Goal: Task Accomplishment & Management: Manage account settings

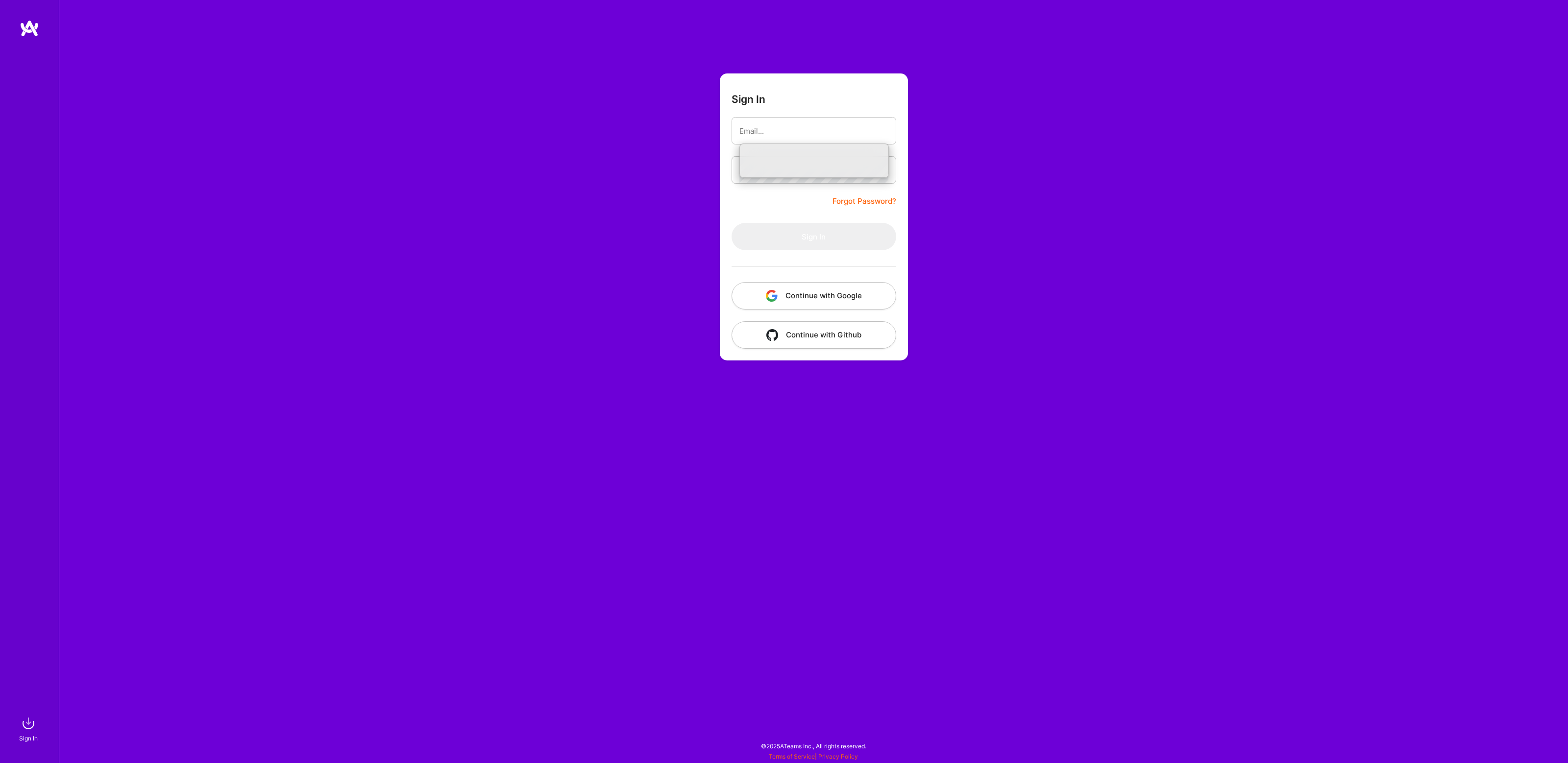
click at [785, 132] on input "email" at bounding box center [813, 131] width 149 height 25
click at [0, 758] on com-1password-button at bounding box center [0, 758] width 0 height 0
click at [982, 245] on div "Sign In Forgot Password? Sign In Continue with Google Continue with Github" at bounding box center [813, 381] width 1509 height 763
click at [839, 296] on button "Continue with Google" at bounding box center [813, 296] width 165 height 28
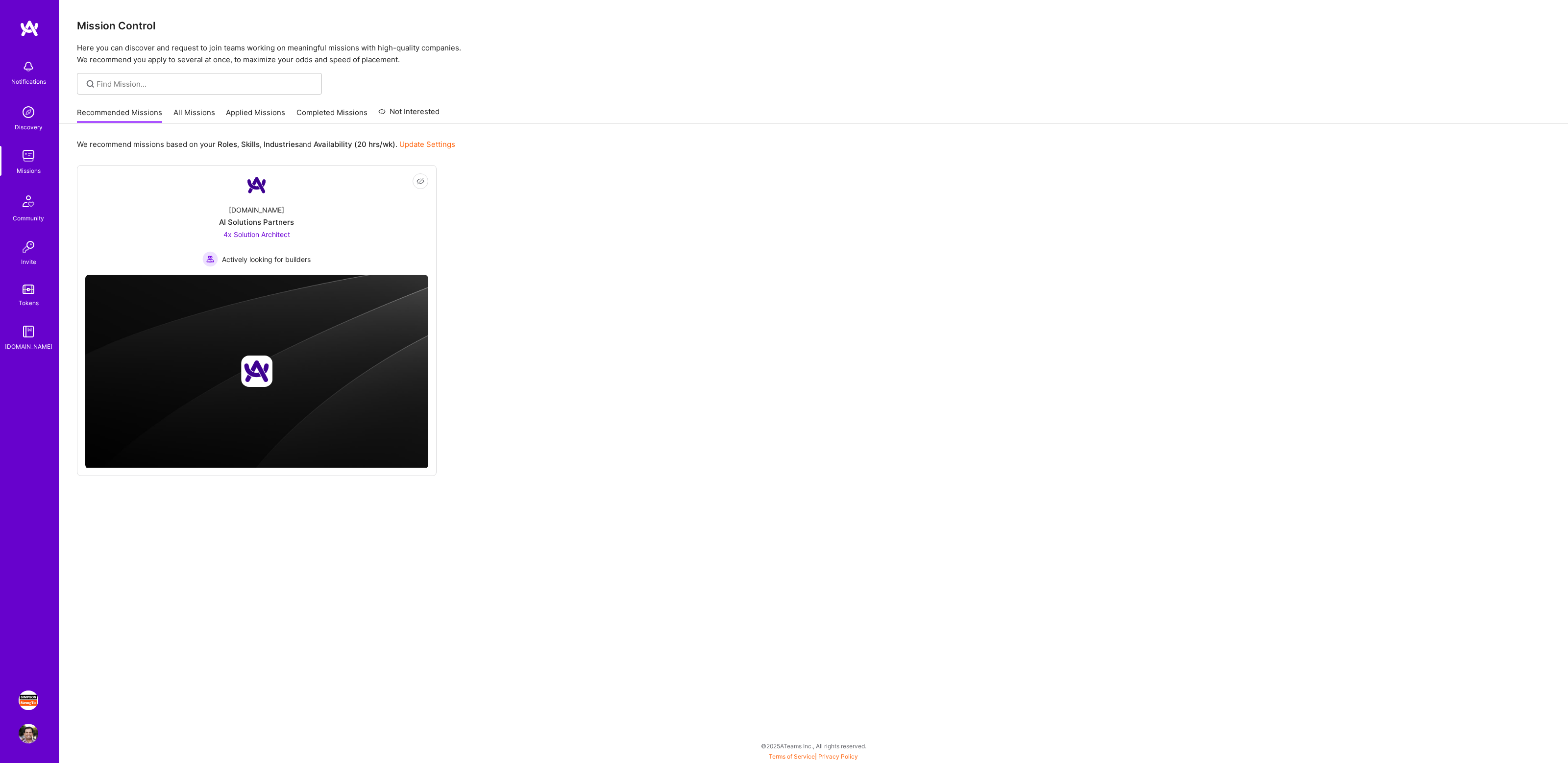
click at [28, 699] on img at bounding box center [28, 701] width 20 height 20
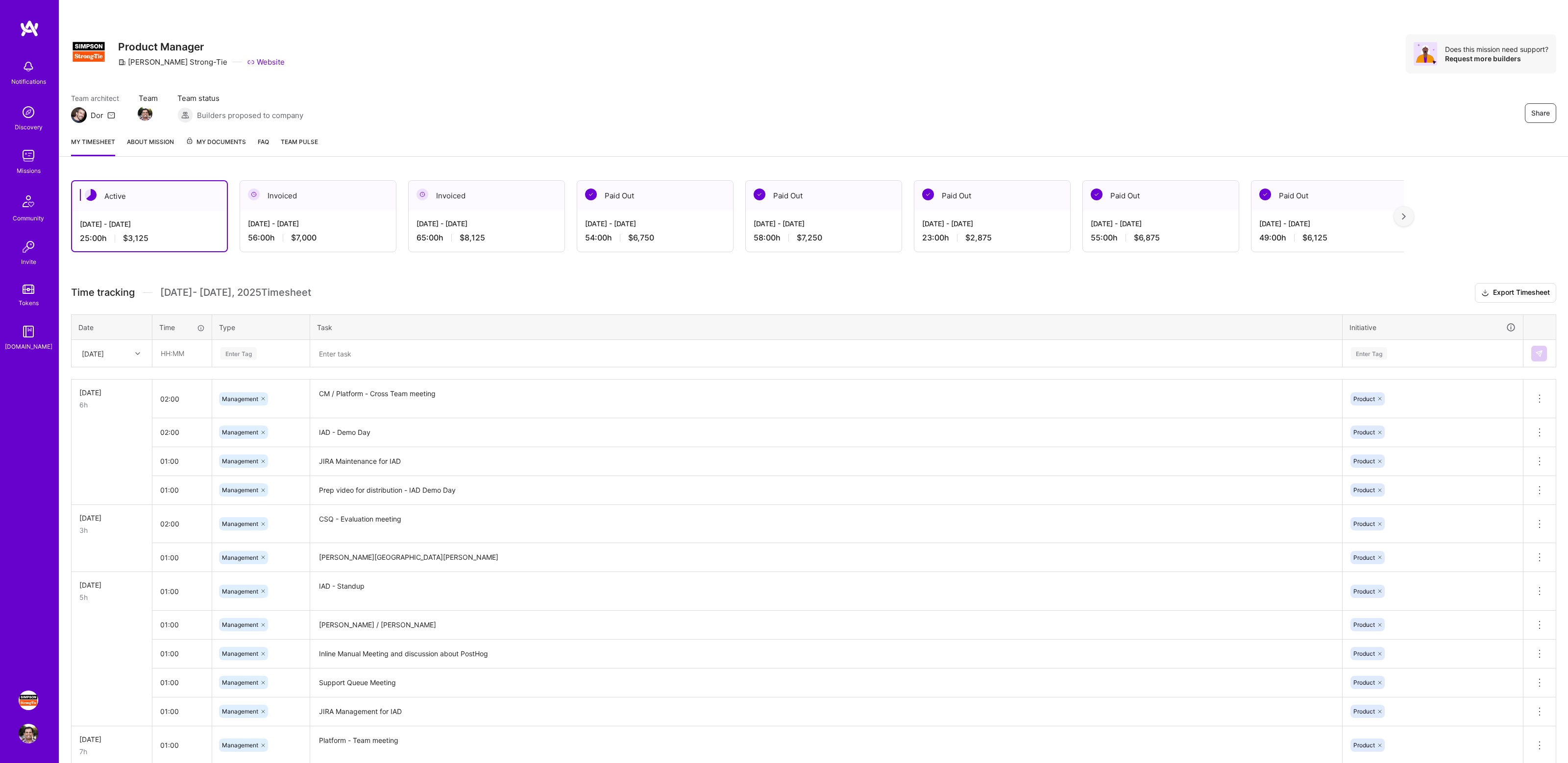
click at [141, 354] on div at bounding box center [139, 354] width 15 height 13
click at [117, 397] on div "[DATE]" at bounding box center [112, 400] width 80 height 18
click at [207, 352] on input "text" at bounding box center [182, 353] width 58 height 26
type input "04:00"
type input "n"
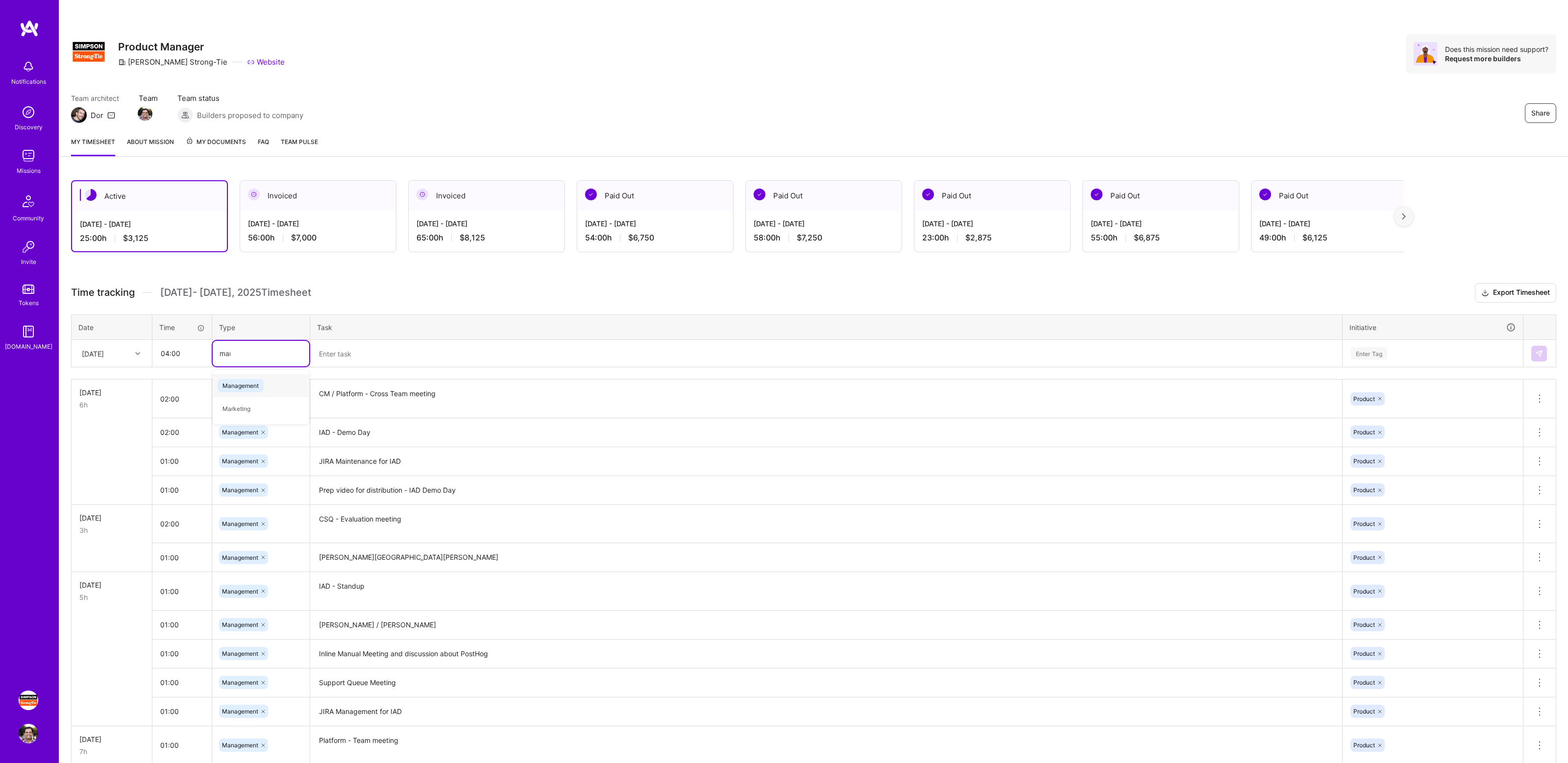
type input "mana"
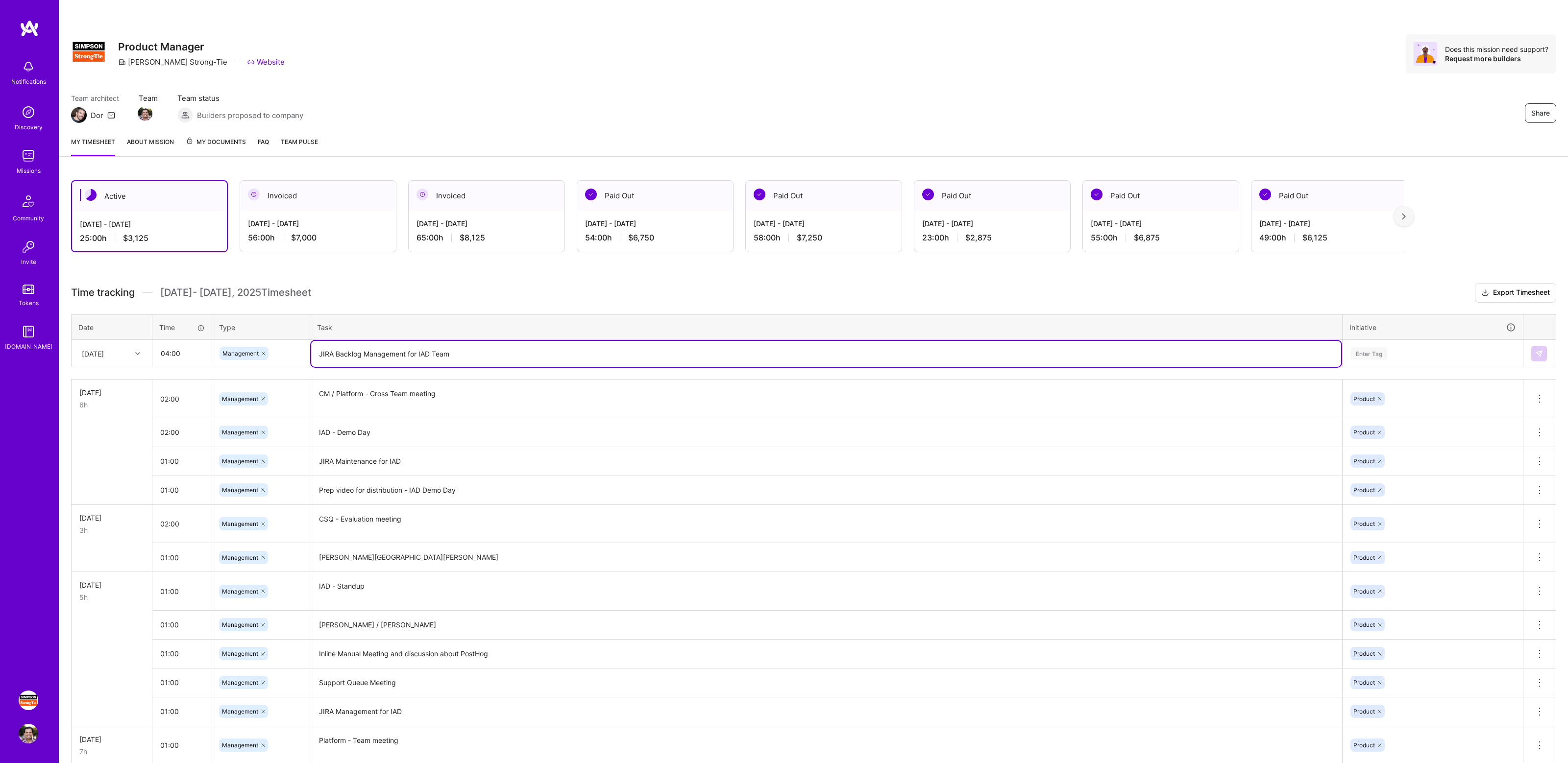
type textarea "JIRA Backlog Management for IAD Team"
click at [1394, 354] on div "Enter Tag" at bounding box center [1433, 354] width 166 height 12
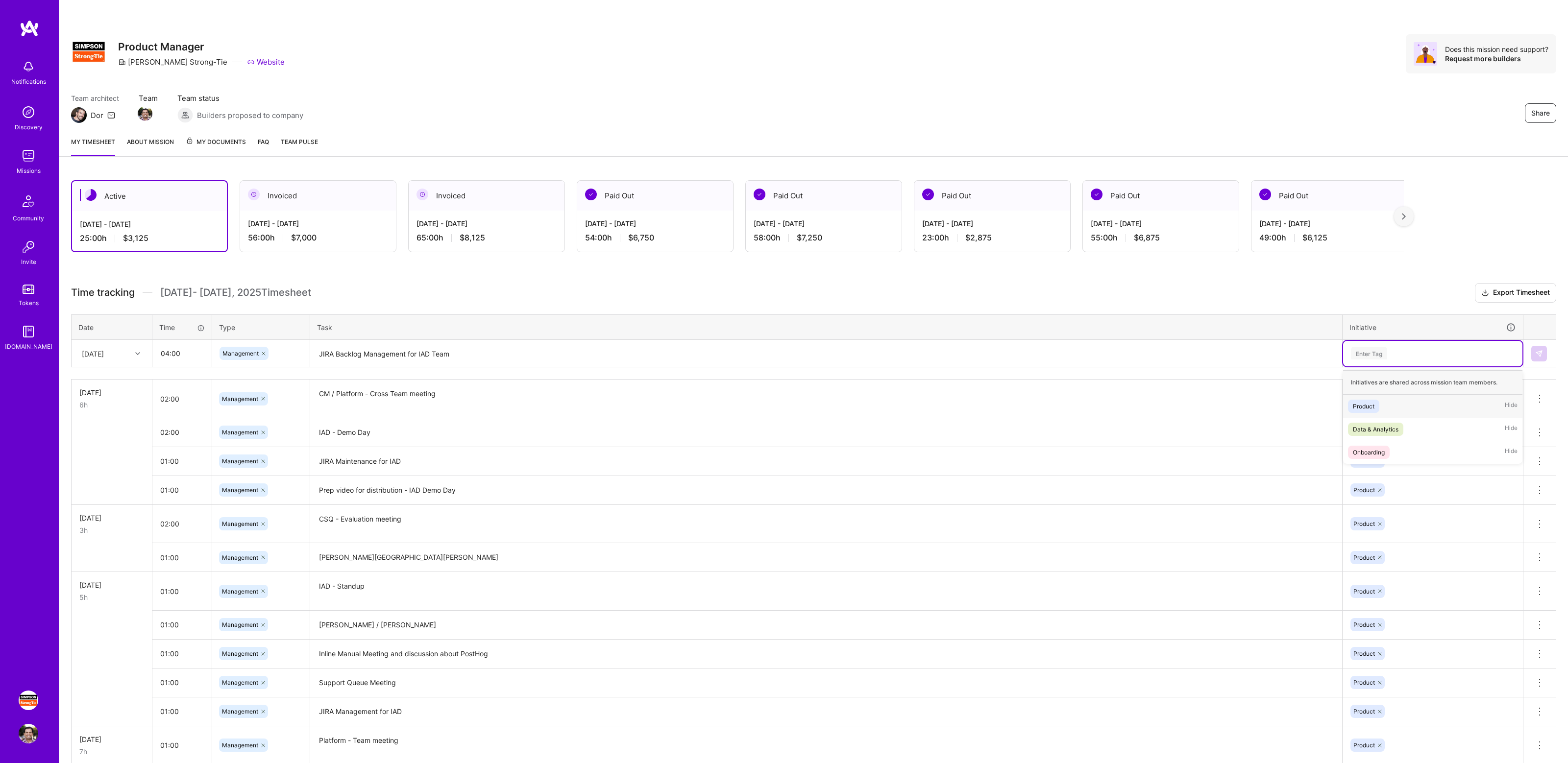
click at [1381, 407] on div "Product Hide" at bounding box center [1433, 406] width 179 height 23
click at [1538, 355] on img at bounding box center [1539, 354] width 8 height 8
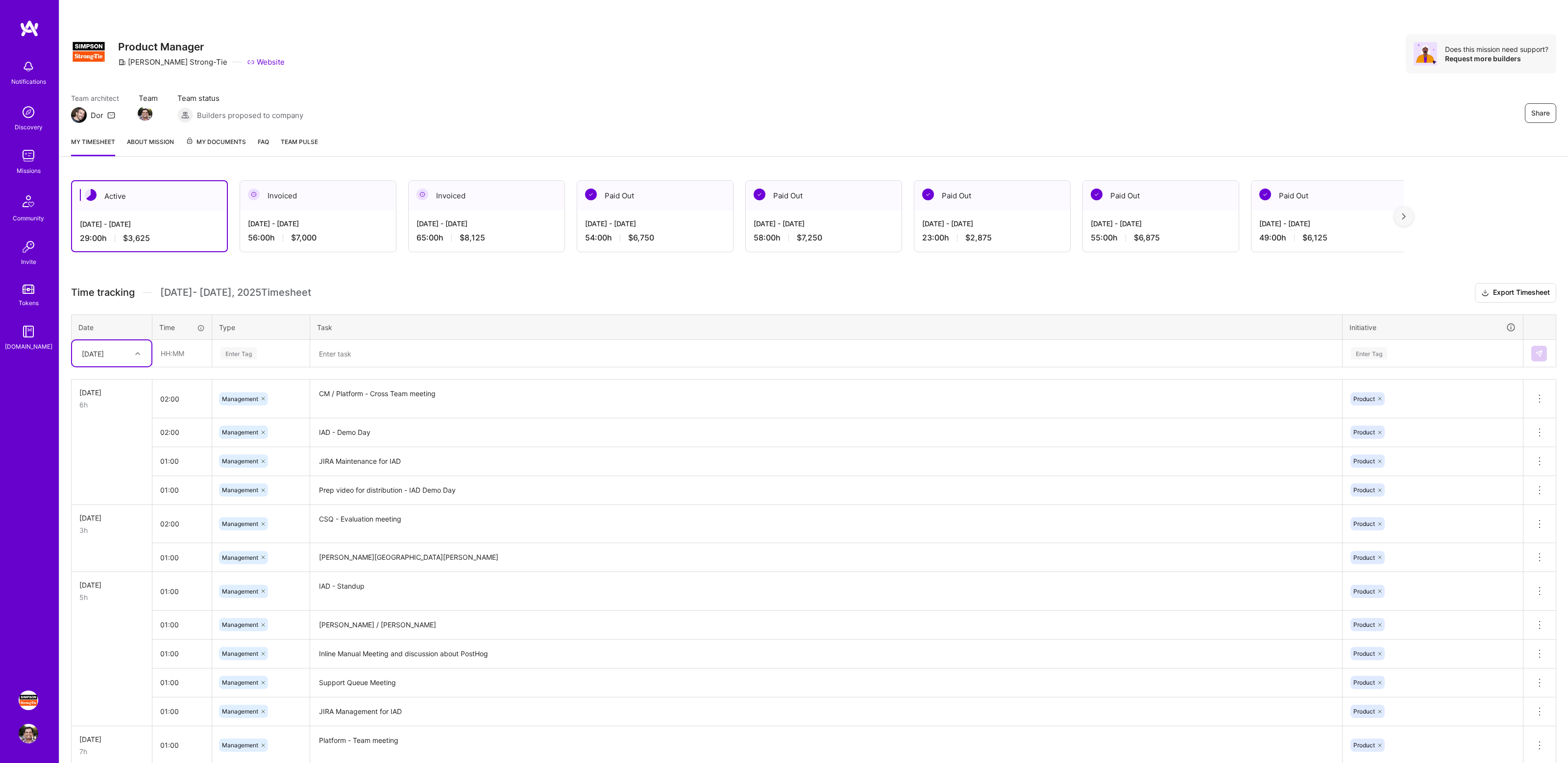
click at [421, 276] on div "Active [DATE] - [DATE] 29:00 h $3,625 Invoiced [DATE] - [DATE] 56:00 h $7,000 I…" at bounding box center [813, 653] width 1509 height 970
click at [430, 280] on div "Active [DATE] - [DATE] 29:00 h $3,625 Invoiced [DATE] - [DATE] 56:00 h $7,000 I…" at bounding box center [813, 653] width 1509 height 970
click at [343, 299] on h3 "Time tracking [DATE] - [DATE] Timesheet Export Timesheet" at bounding box center [813, 293] width 1485 height 20
click at [377, 286] on h3 "Time tracking [DATE] - [DATE] Timesheet Export Timesheet" at bounding box center [813, 293] width 1485 height 20
click at [136, 354] on icon at bounding box center [138, 354] width 5 height 5
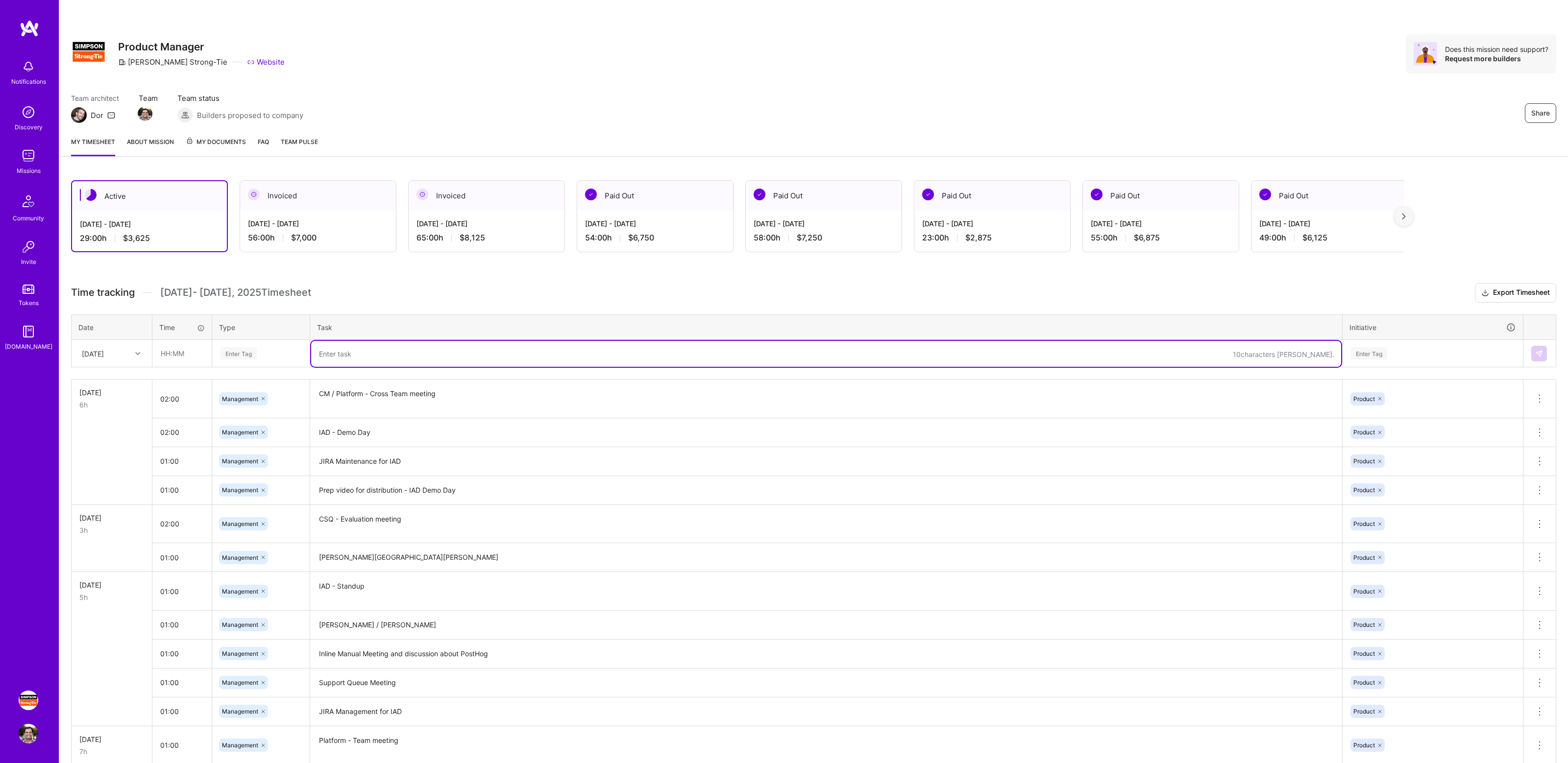
click at [450, 349] on textarea at bounding box center [826, 354] width 1030 height 26
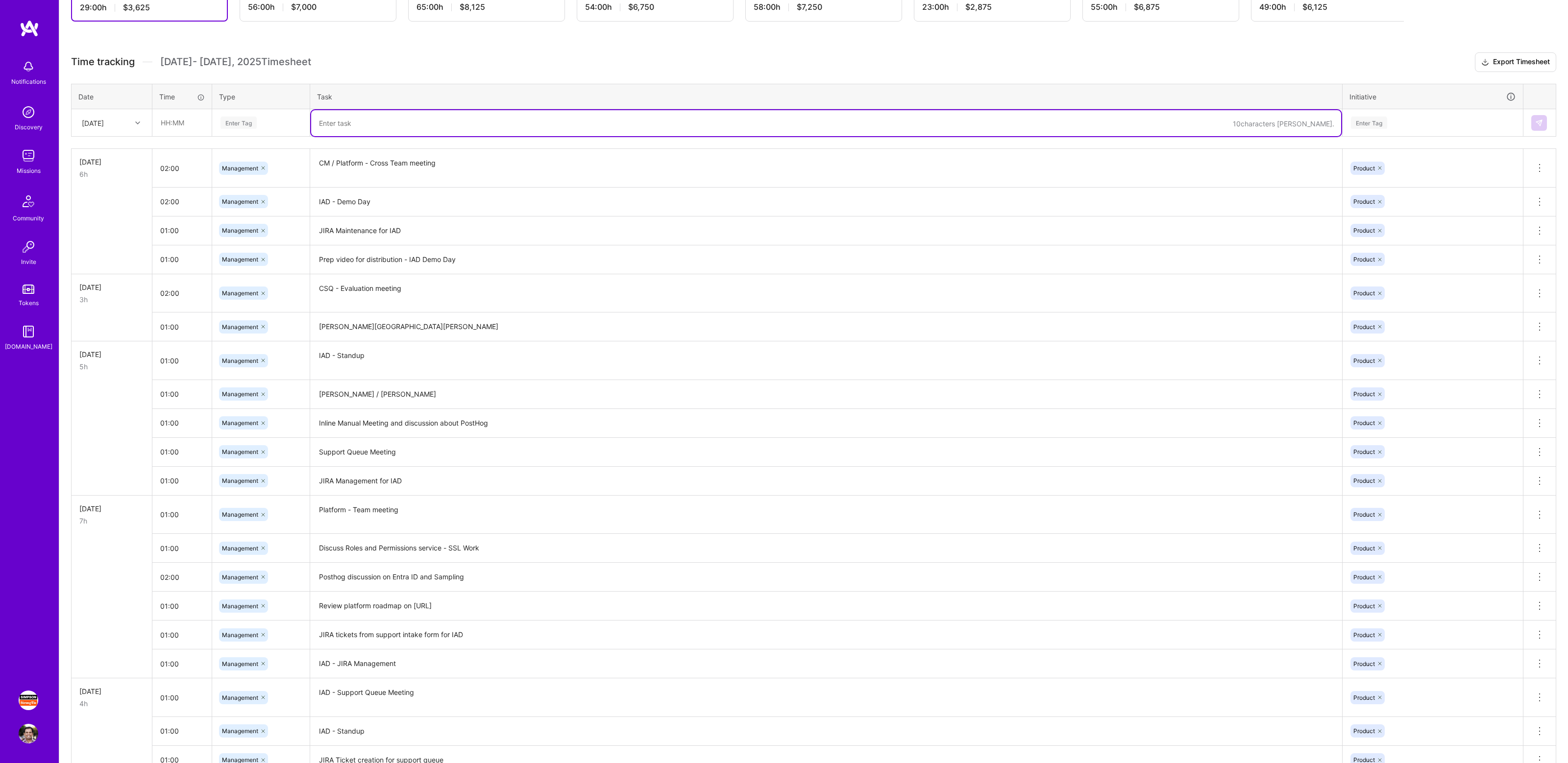
scroll to position [374, 0]
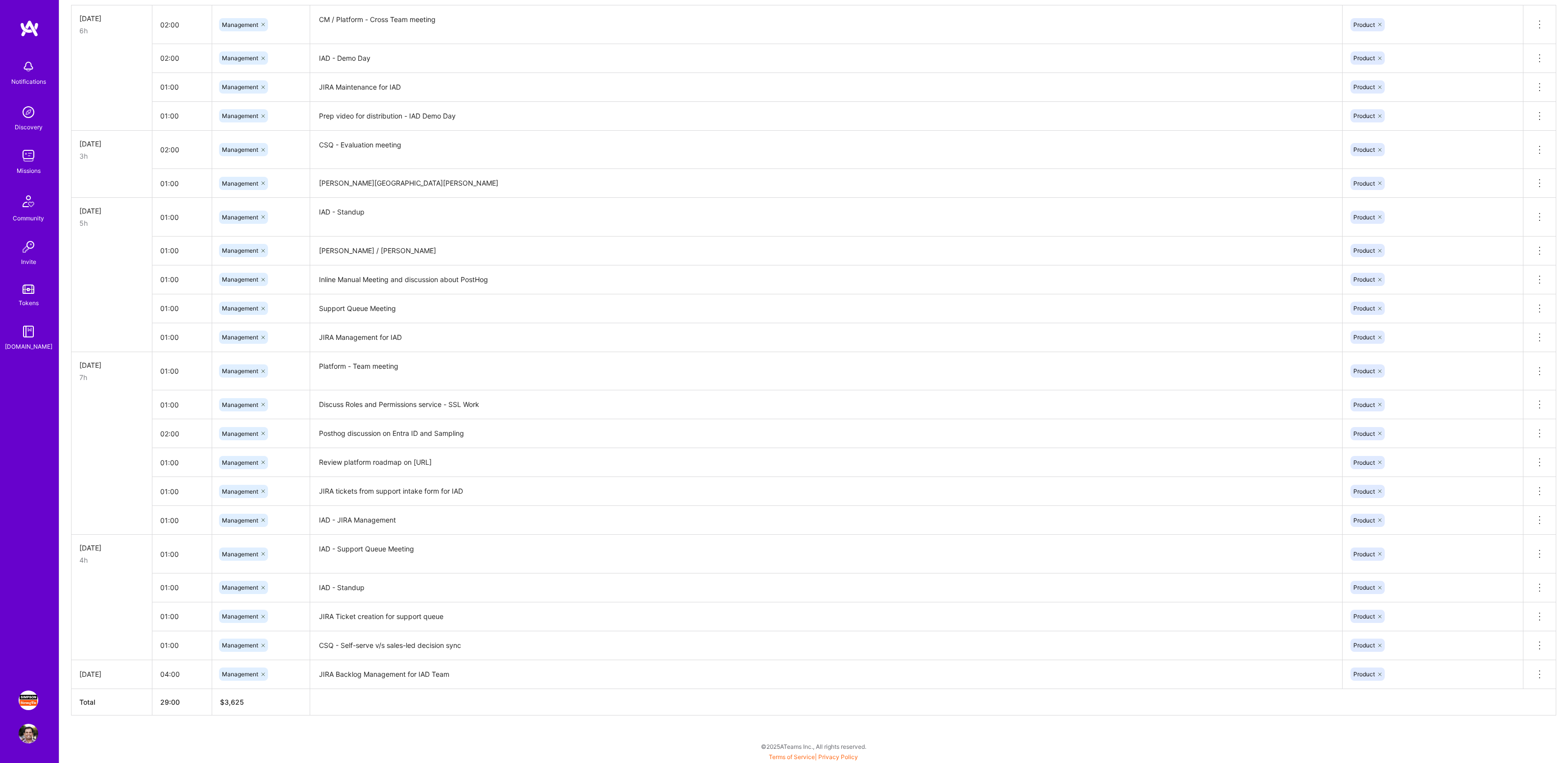
click at [109, 679] on div "[DATE]" at bounding box center [112, 674] width 65 height 10
click at [124, 677] on div "[DATE]" at bounding box center [112, 674] width 65 height 10
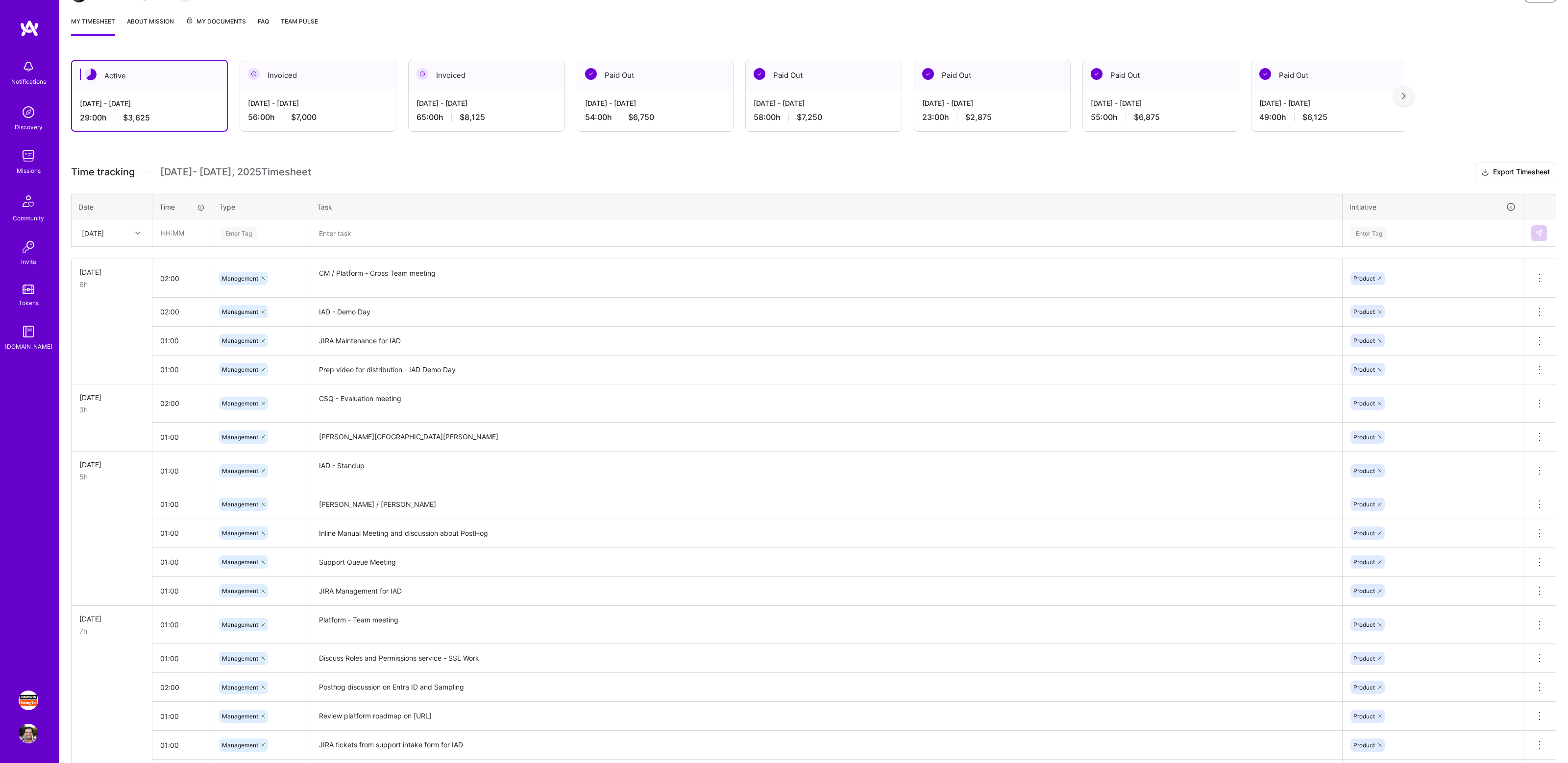
scroll to position [0, 0]
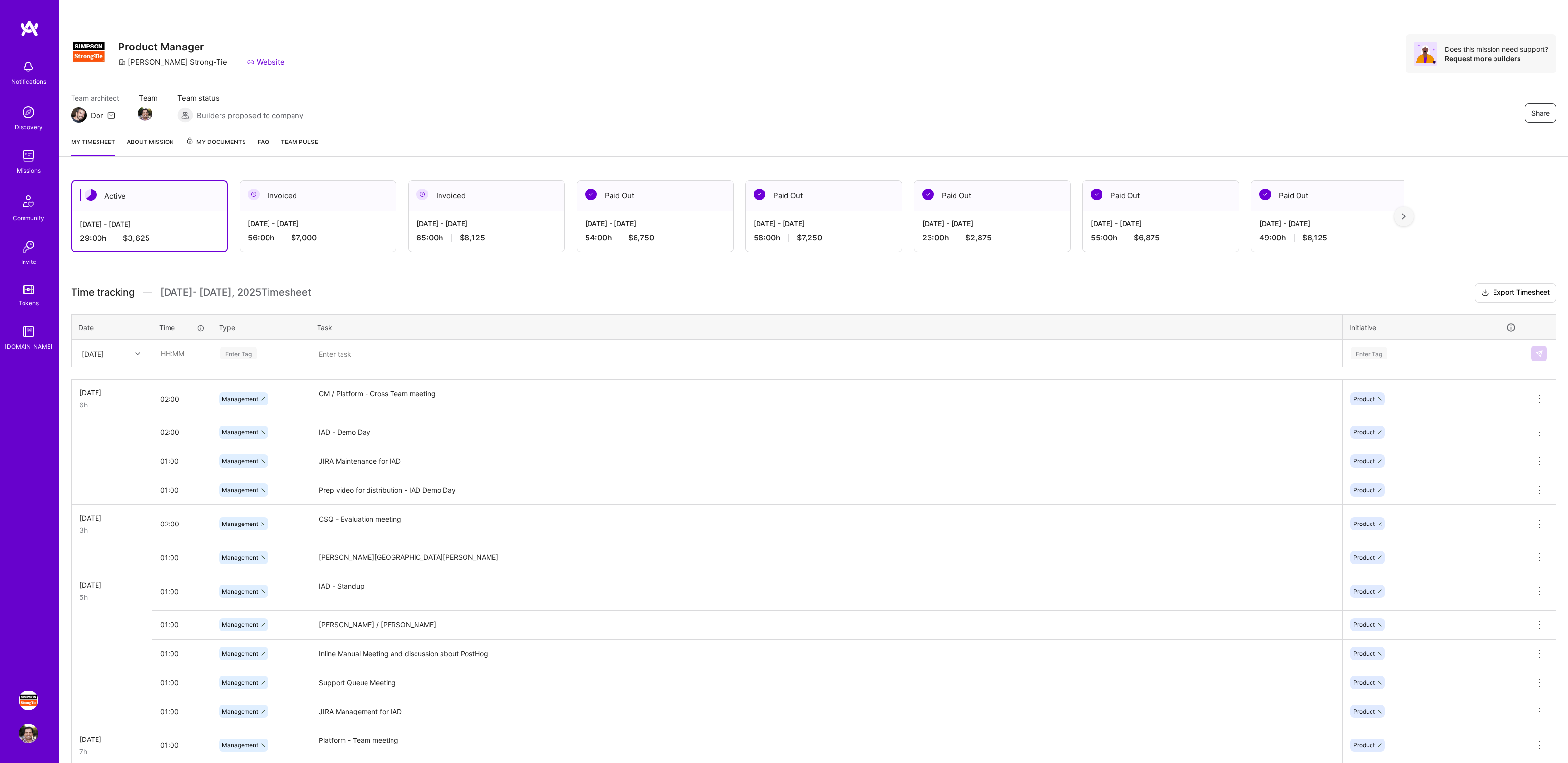
click at [554, 298] on h3 "Time tracking [DATE] - [DATE] Timesheet Export Timesheet" at bounding box center [813, 293] width 1485 height 20
click at [141, 354] on div at bounding box center [139, 354] width 15 height 13
click at [111, 506] on div "[DATE]" at bounding box center [112, 507] width 80 height 18
click at [180, 354] on input "text" at bounding box center [182, 353] width 58 height 26
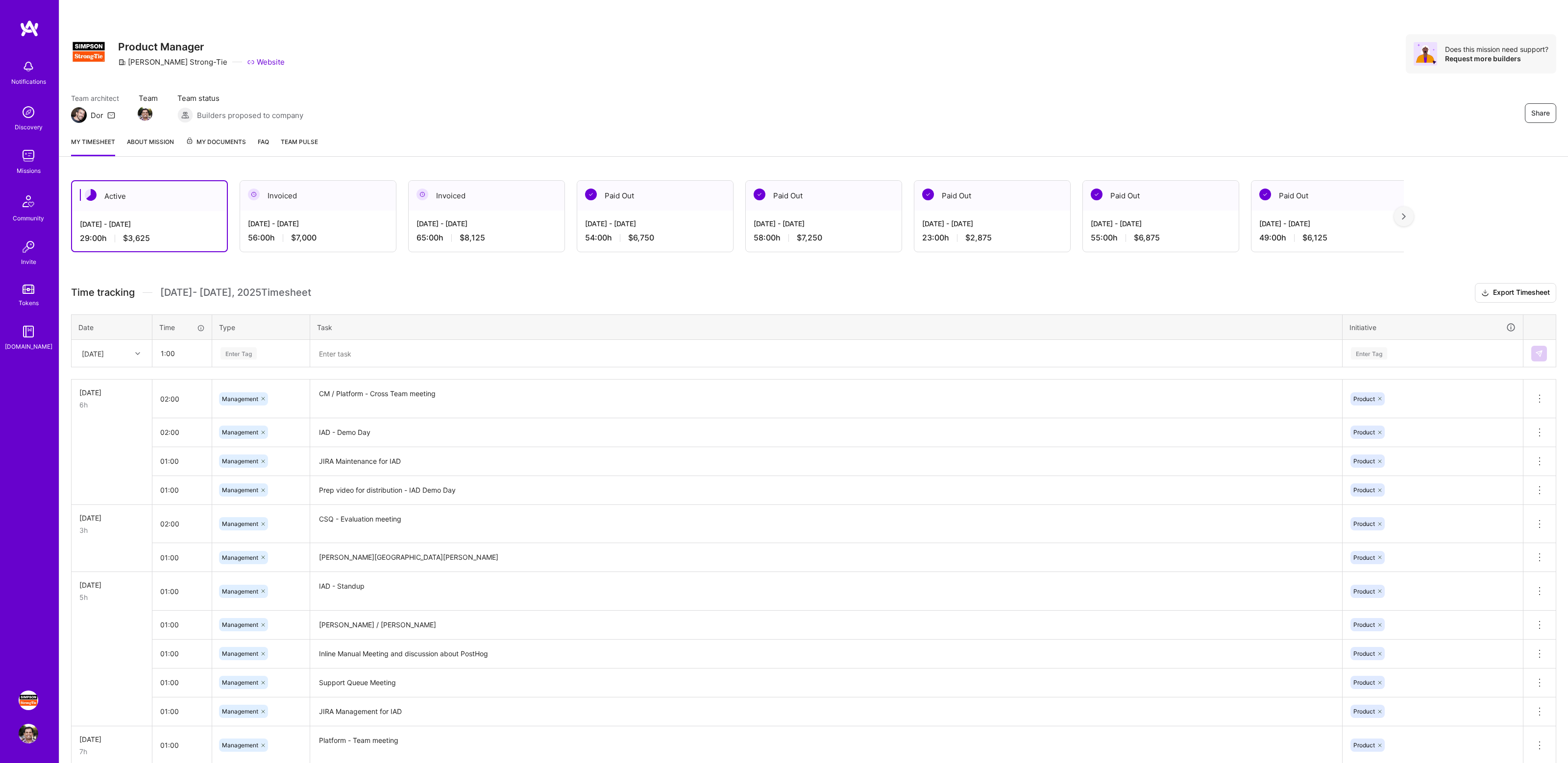
type input "01:00"
type input "Mana"
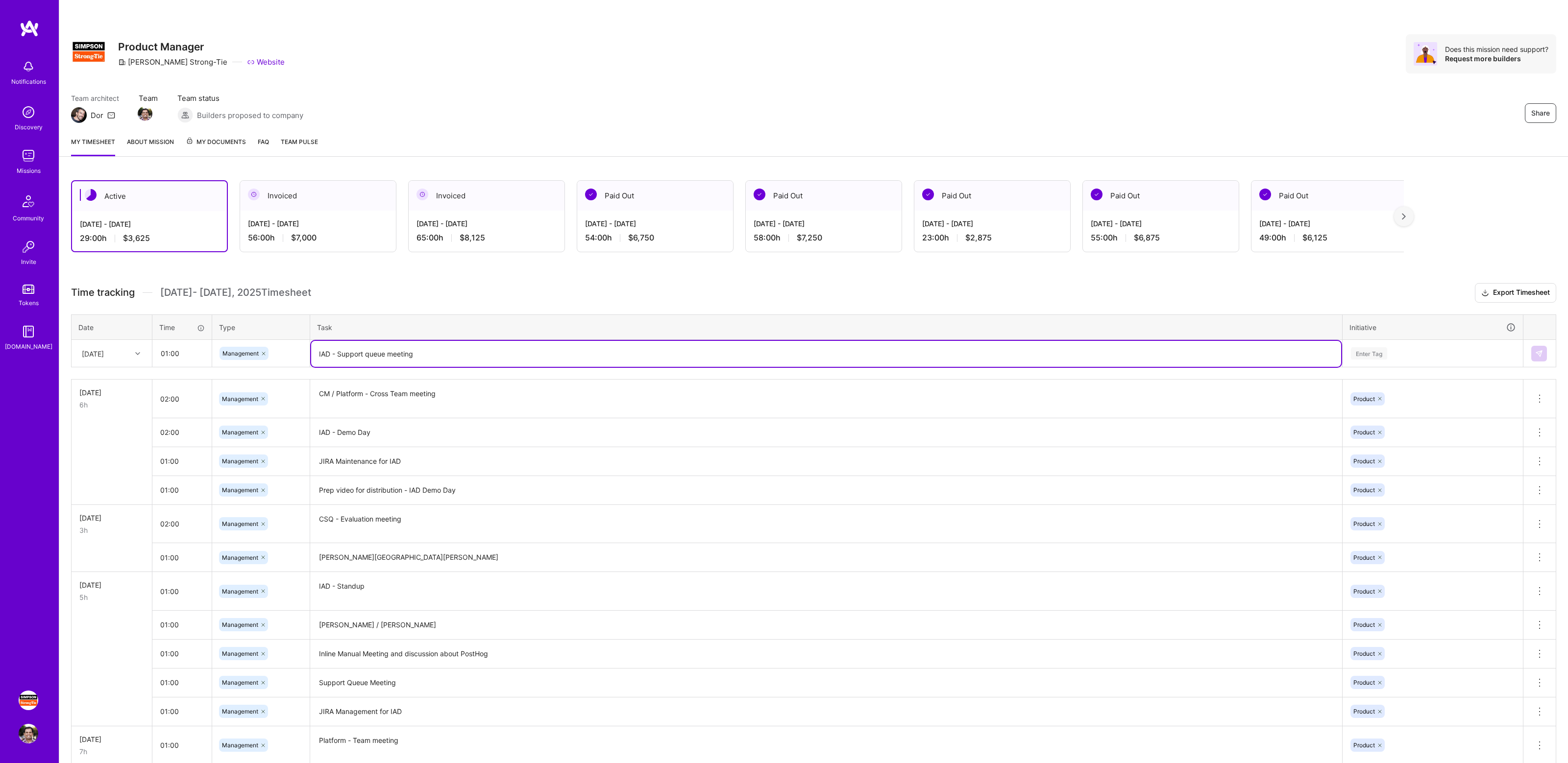
type textarea "IAD - Support queue meeting"
click at [1390, 355] on div "Enter Tag" at bounding box center [1433, 354] width 166 height 12
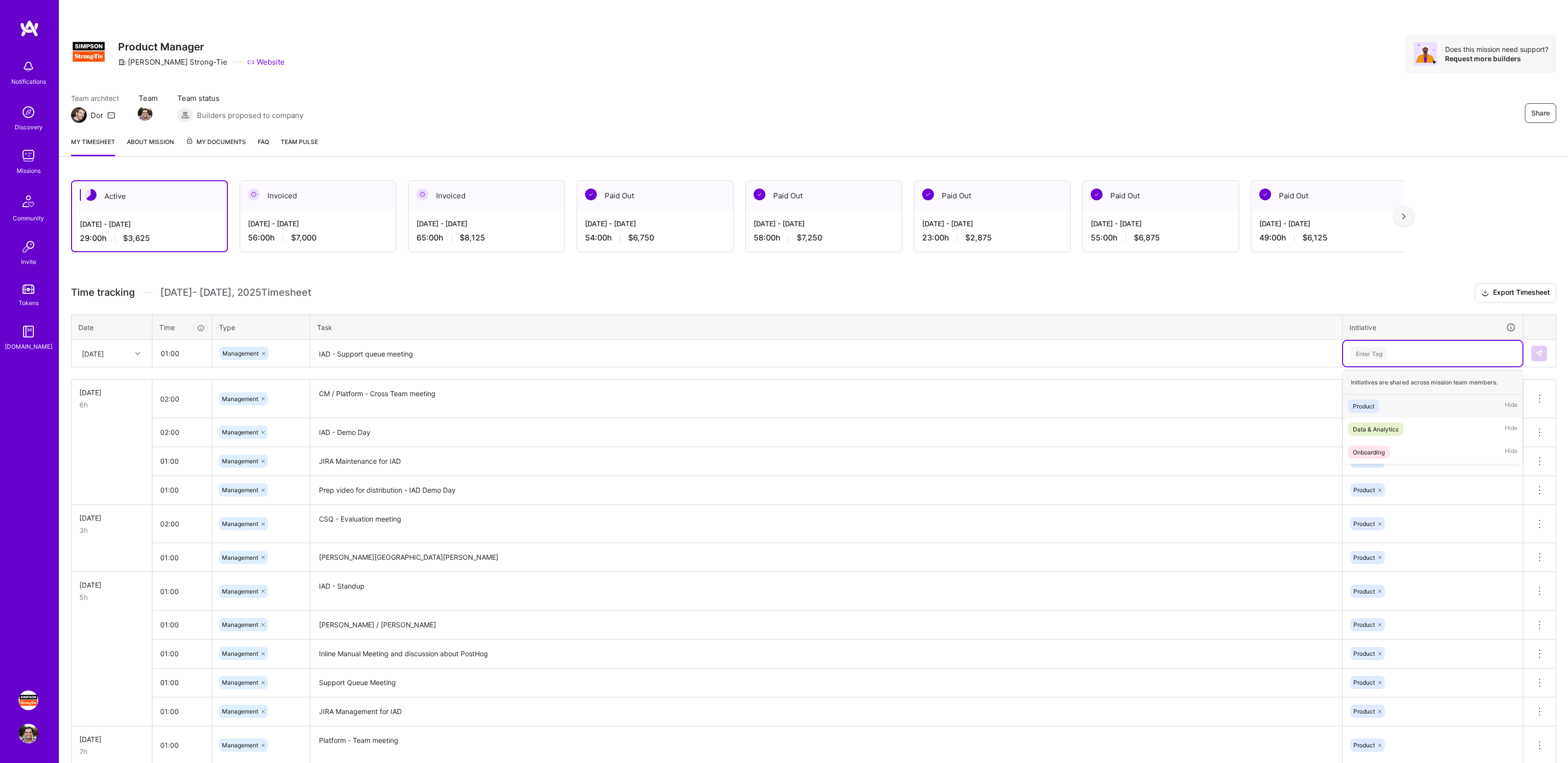
click at [1383, 408] on div "Product Hide" at bounding box center [1433, 406] width 179 height 23
click at [1540, 354] on img at bounding box center [1539, 354] width 8 height 8
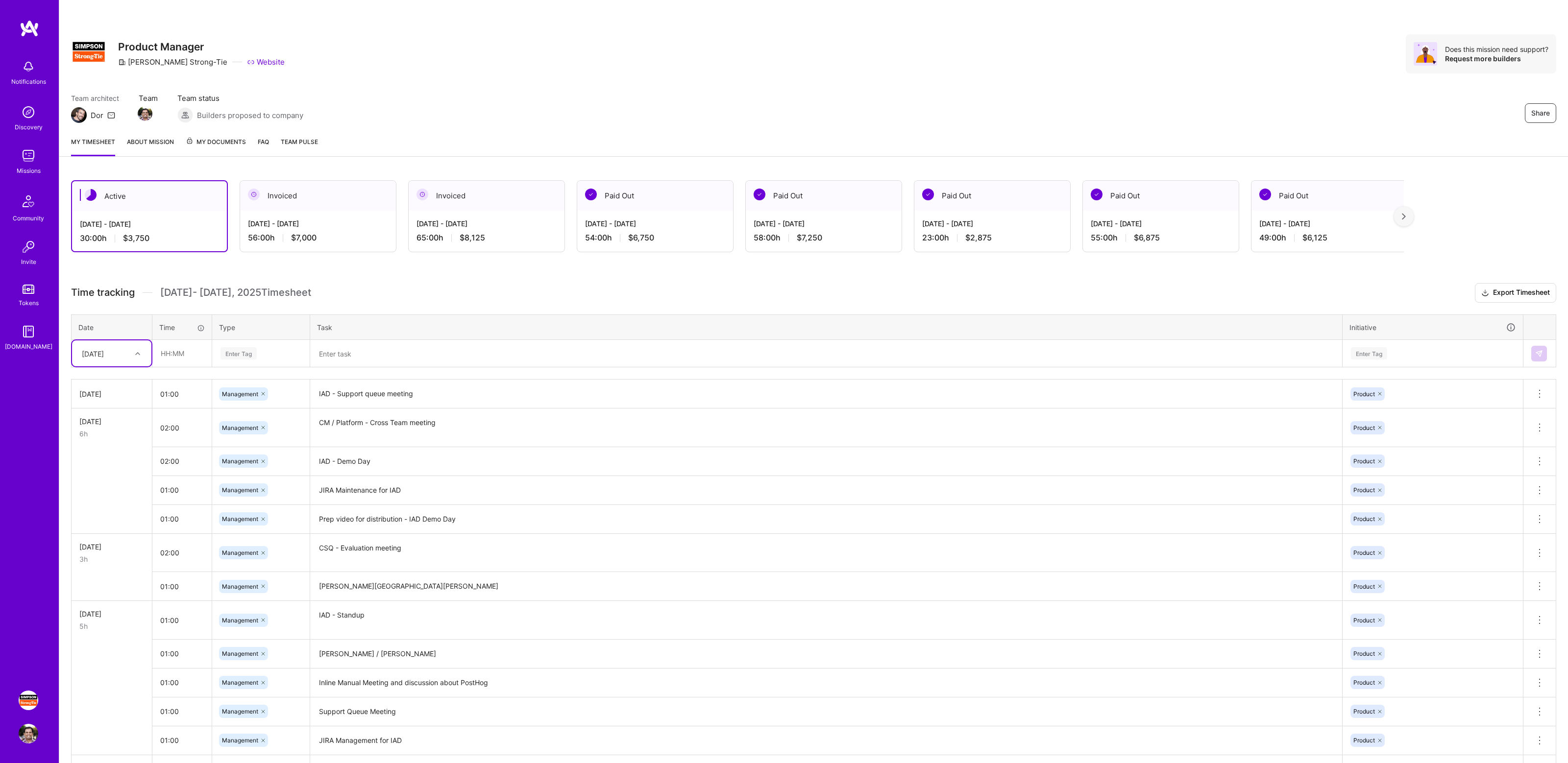
click at [412, 280] on div "Active [DATE] - [DATE] 30:00 h $3,750 Invoiced [DATE] - [DATE] 56:00 h $7,000 I…" at bounding box center [813, 668] width 1509 height 999
click at [390, 284] on h3 "Time tracking [DATE] - [DATE] Timesheet Export Timesheet" at bounding box center [813, 293] width 1485 height 20
click at [373, 287] on h3 "Time tracking [DATE] - [DATE] Timesheet Export Timesheet" at bounding box center [813, 293] width 1485 height 20
click at [187, 355] on input "text" at bounding box center [182, 353] width 58 height 26
type input "01:00"
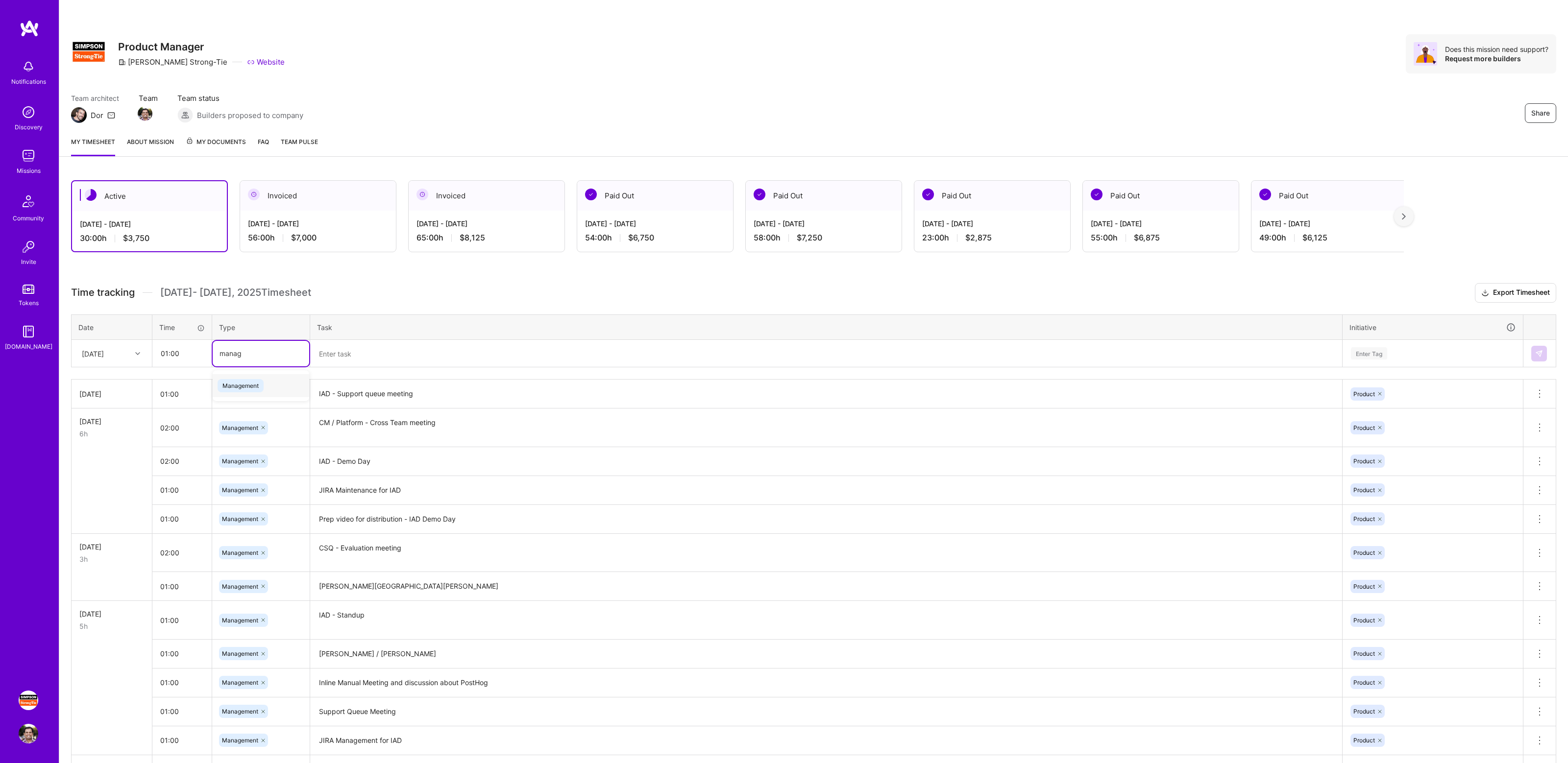
type input "manage"
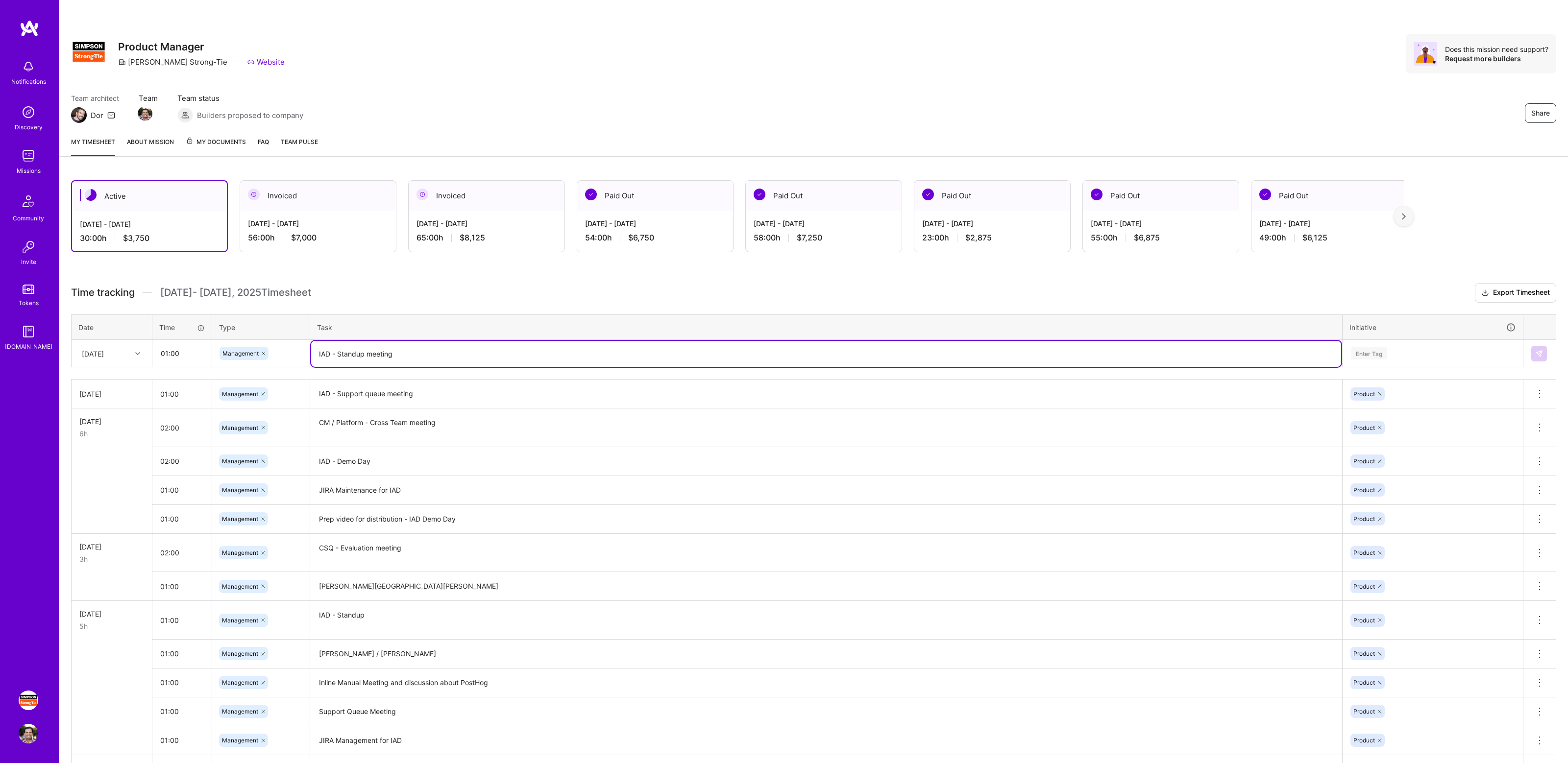
type textarea "IAD - Standup meeting"
click at [1378, 356] on div "Enter Tag" at bounding box center [1369, 353] width 36 height 15
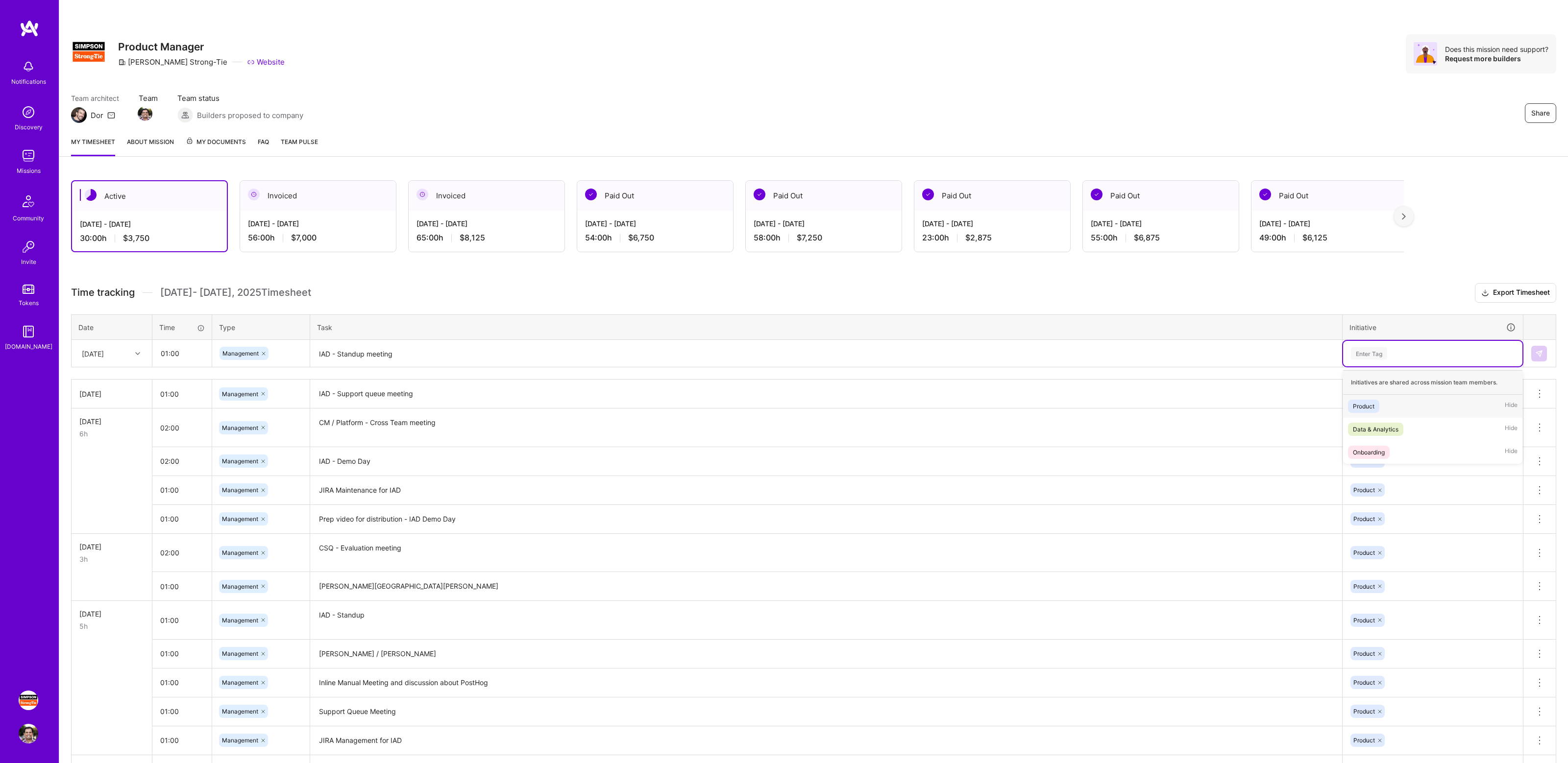
click at [1381, 398] on div "Product Hide" at bounding box center [1433, 406] width 179 height 23
click at [1543, 351] on img at bounding box center [1539, 354] width 8 height 8
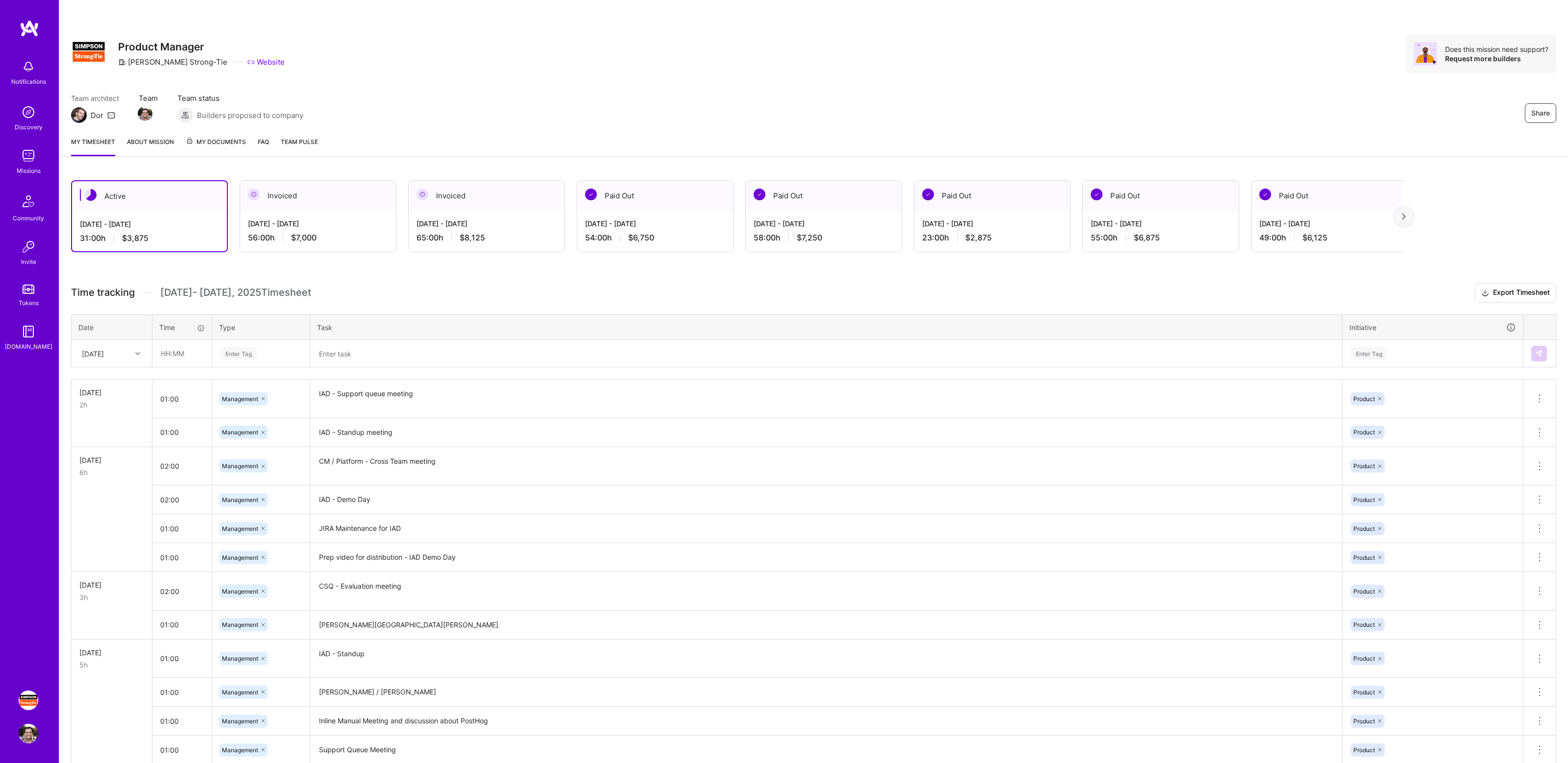
click at [714, 281] on div "Active [DATE] - [DATE] 31:00 h $3,875 Invoiced [DATE] - [DATE] 56:00 h $7,000 I…" at bounding box center [813, 687] width 1509 height 1037
click at [168, 358] on input "text" at bounding box center [182, 353] width 58 height 26
type input "01:30"
type input "Mana"
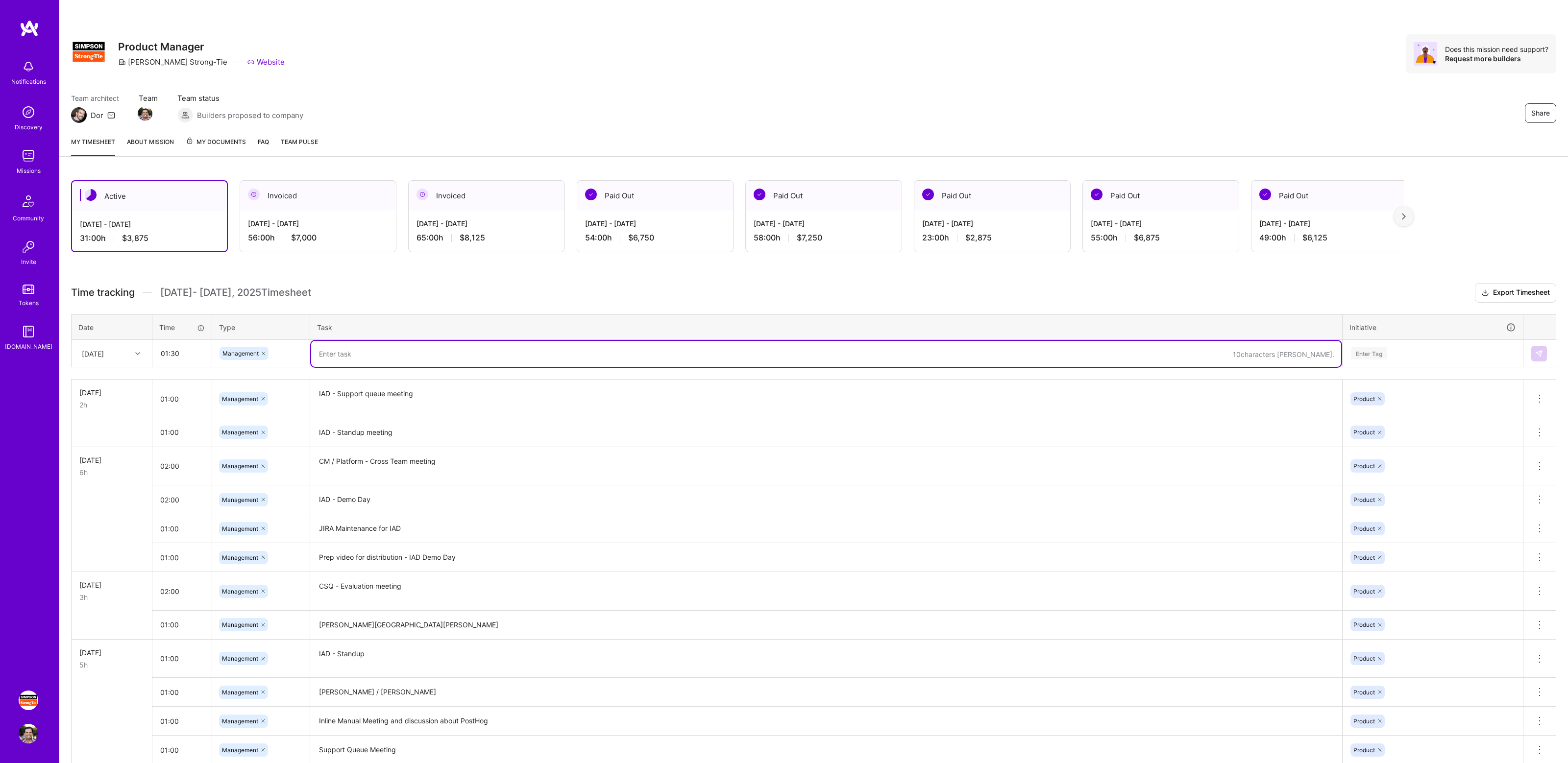
click at [356, 361] on textarea at bounding box center [826, 354] width 1030 height 26
type textarea "ICS - Monthly Demonstration Meeting"
click at [1424, 355] on div "Enter Tag" at bounding box center [1433, 354] width 166 height 12
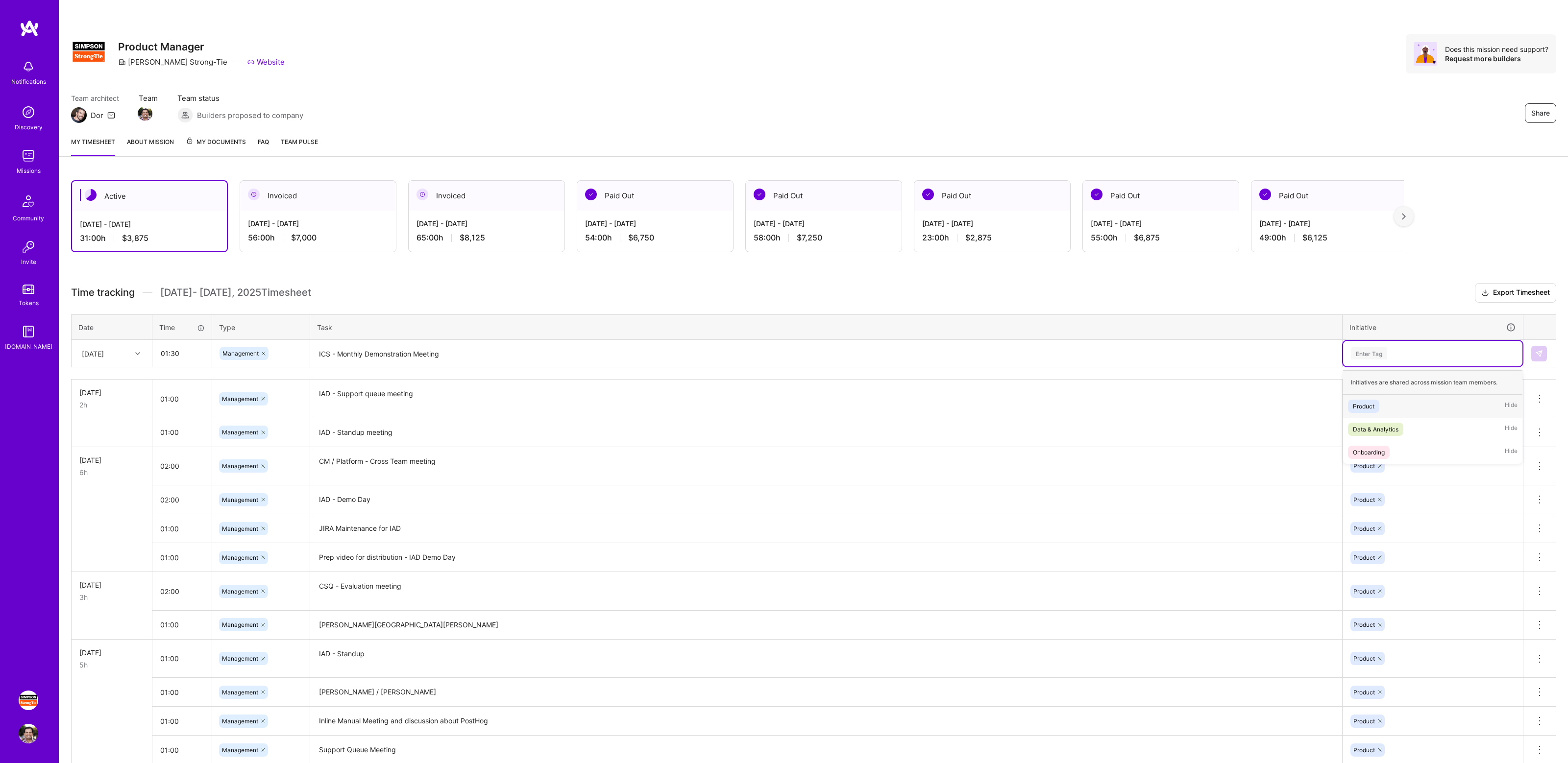
click at [1393, 407] on div "Product Hide" at bounding box center [1433, 406] width 179 height 23
click at [1537, 352] on img at bounding box center [1539, 354] width 8 height 8
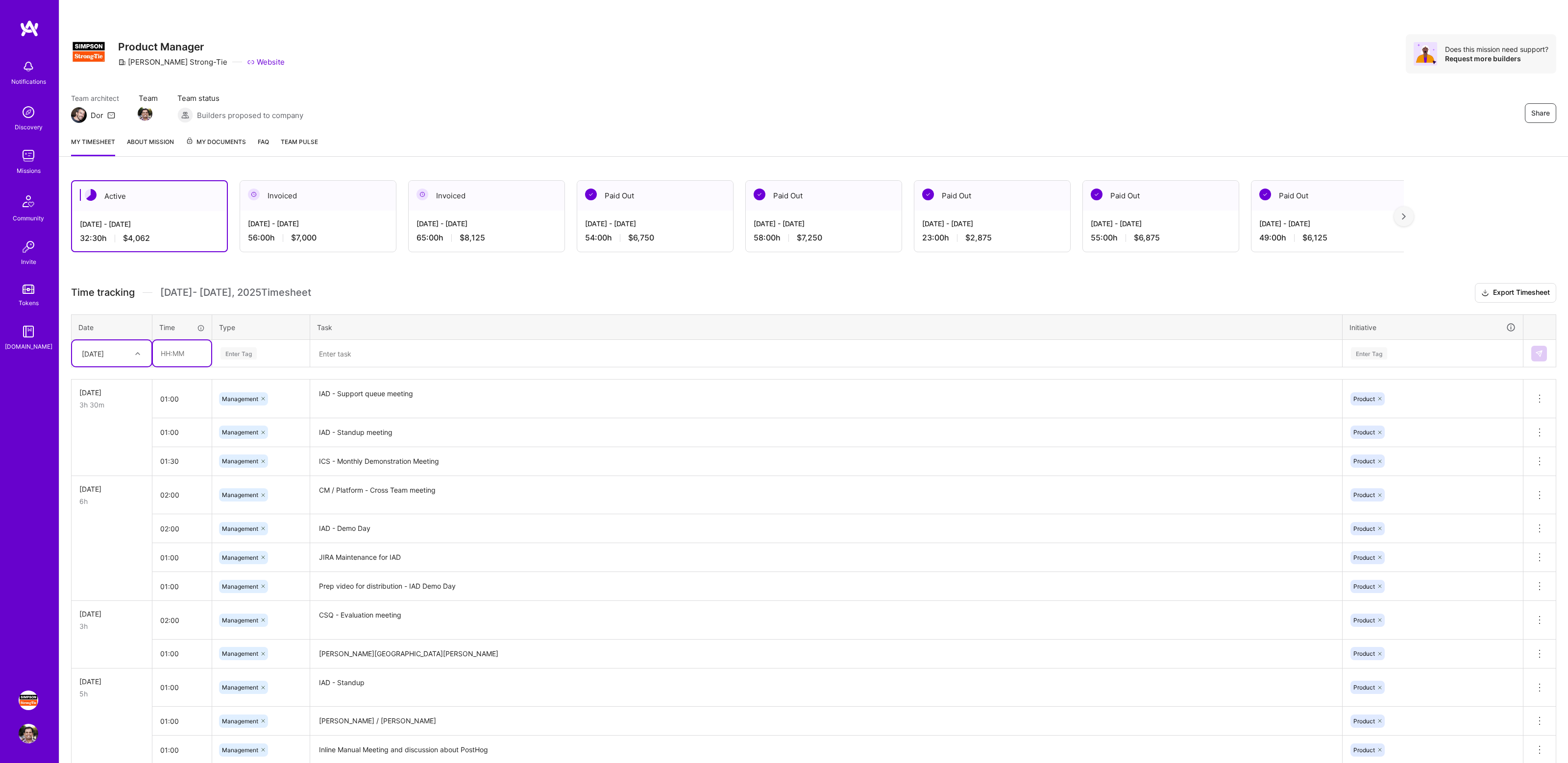
click at [174, 355] on input "text" at bounding box center [182, 353] width 58 height 26
type input "00:30"
click at [254, 501] on span "Management" at bounding box center [241, 501] width 46 height 13
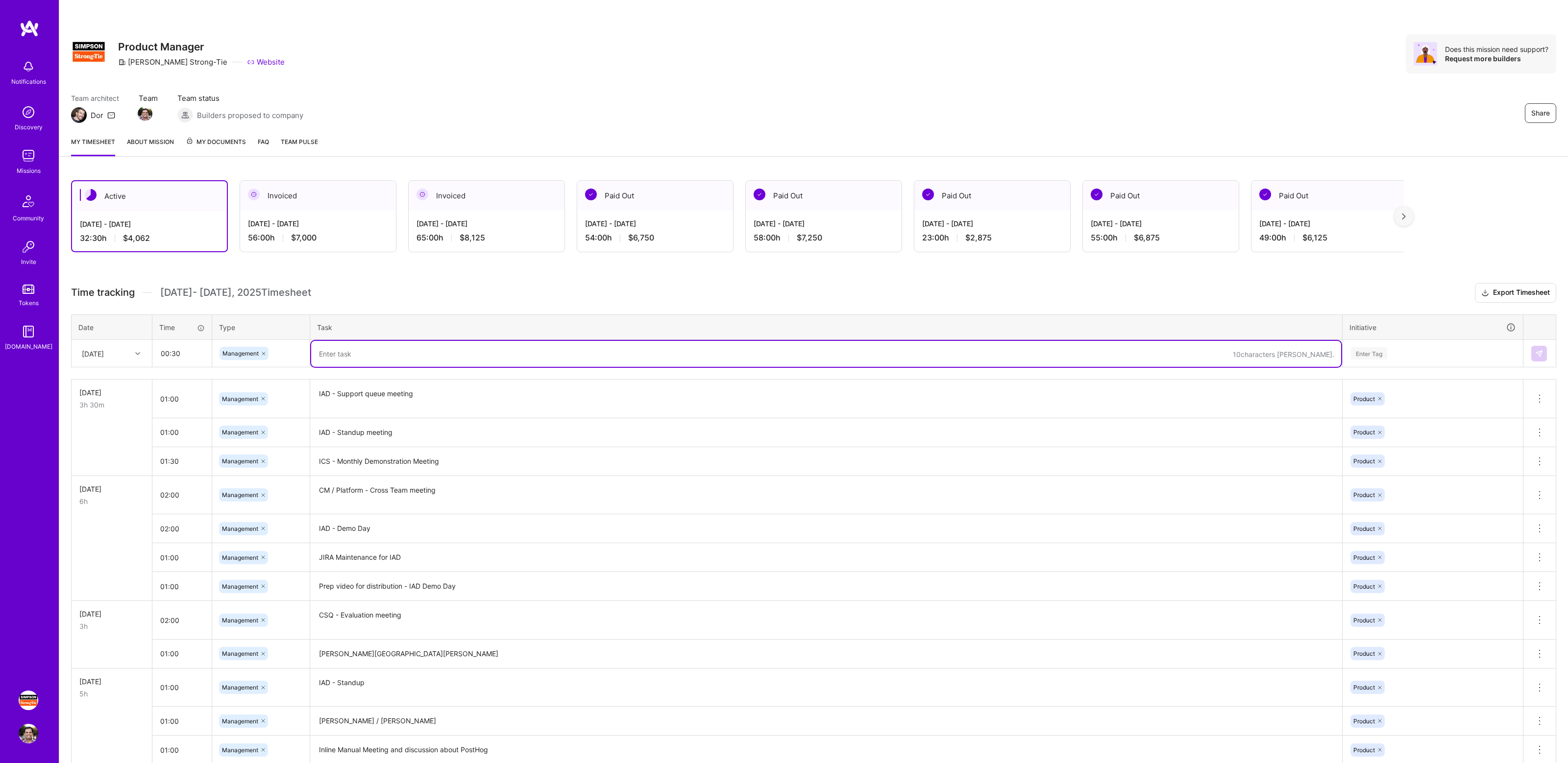
click at [335, 358] on textarea at bounding box center [826, 354] width 1030 height 26
click at [356, 350] on textarea at bounding box center [826, 354] width 1030 height 26
type textarea "[PERSON_NAME] / [PERSON_NAME] - 1:1"
click at [1446, 352] on div "Enter Tag" at bounding box center [1433, 354] width 166 height 12
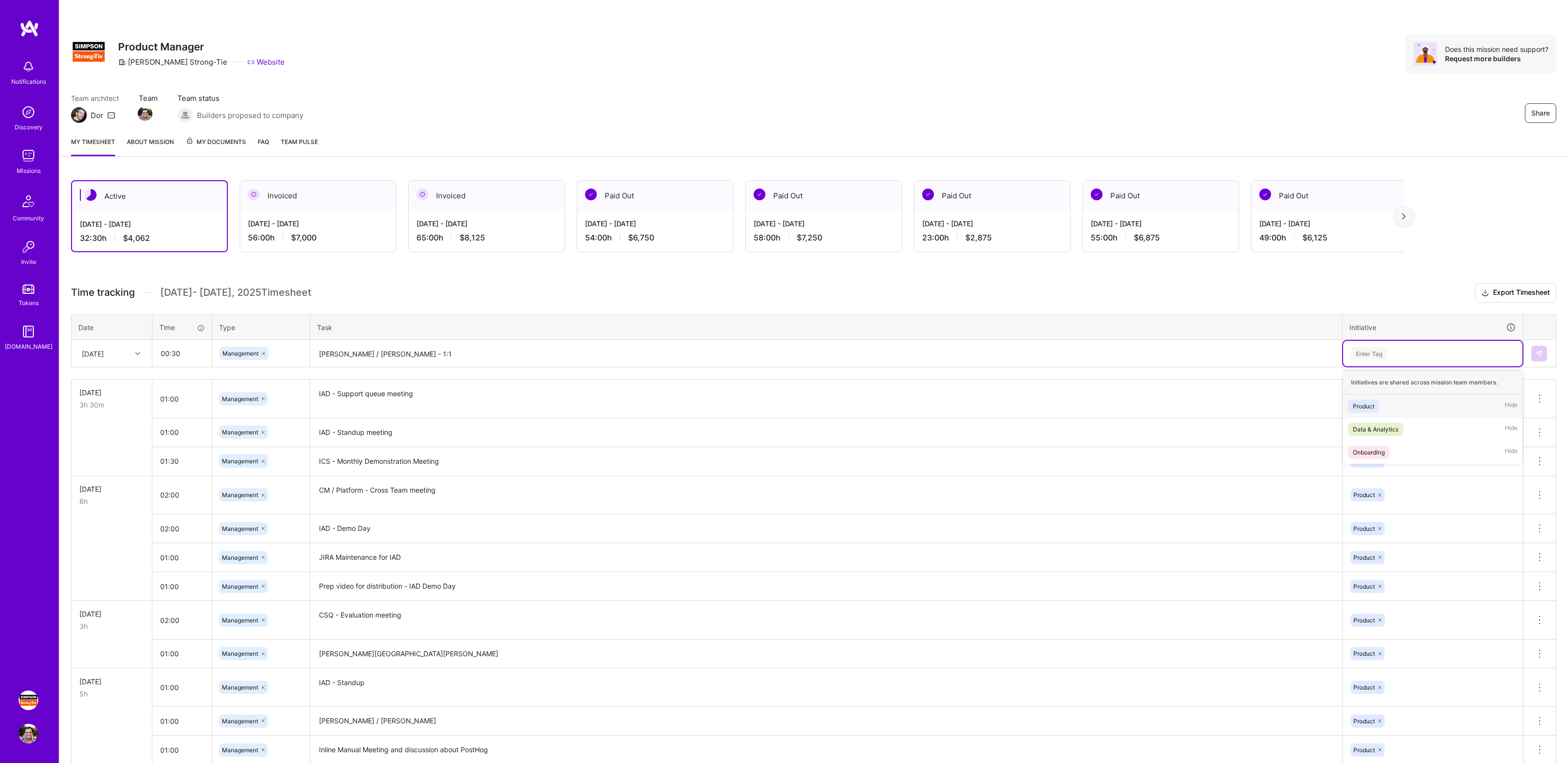
click at [1404, 407] on div "Product Hide" at bounding box center [1433, 406] width 179 height 23
click at [1534, 354] on button at bounding box center [1539, 354] width 16 height 16
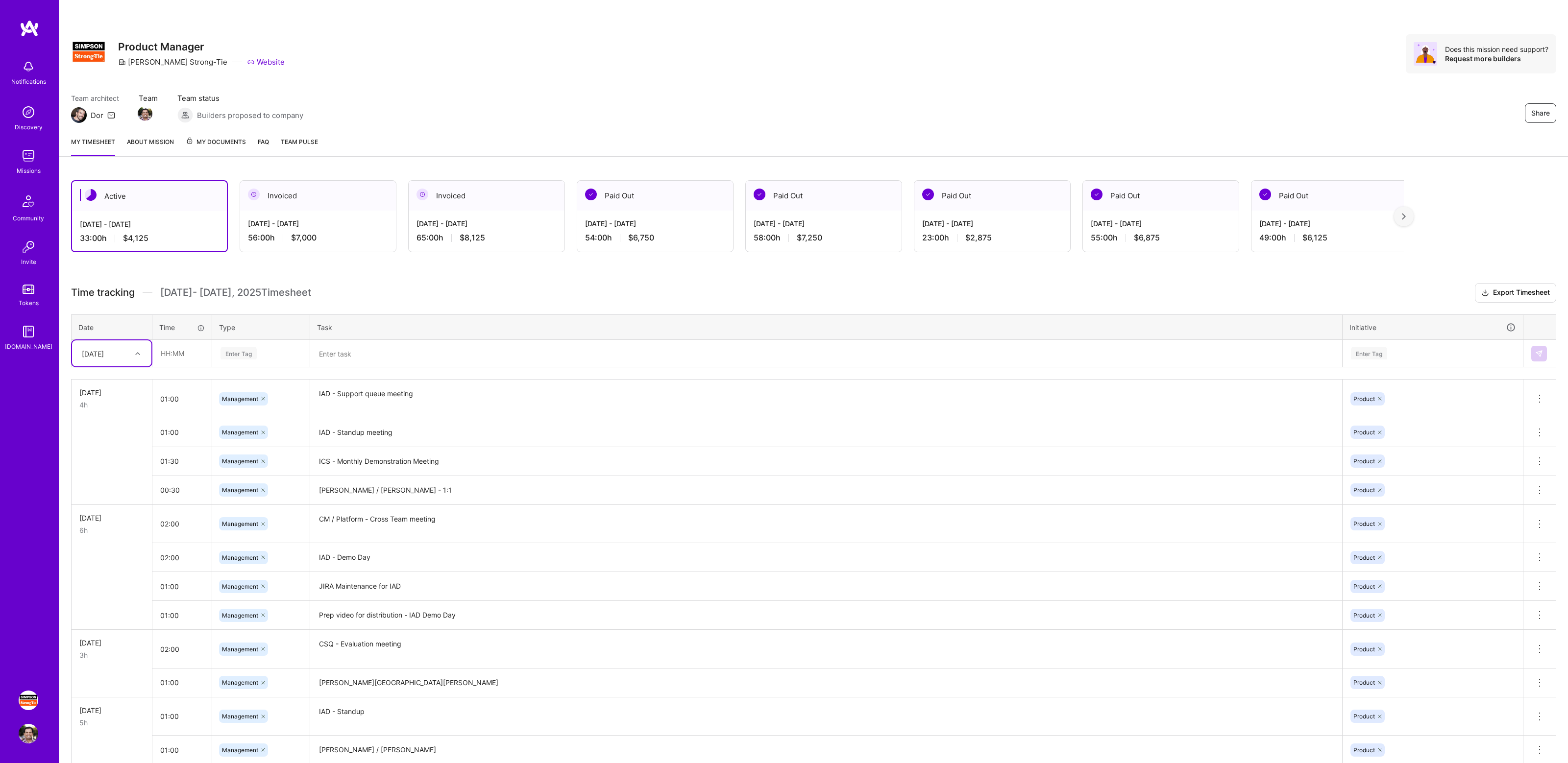
click at [428, 278] on div "Active [DATE] - [DATE] 33:00 h $4,125 Invoiced [DATE] - [DATE] 56:00 h $7,000 I…" at bounding box center [813, 715] width 1509 height 1095
click at [452, 281] on div "Active [DATE] - [DATE] 33:00 h $4,125 Invoiced [DATE] - [DATE] 56:00 h $7,000 I…" at bounding box center [813, 715] width 1509 height 1095
click at [1434, 177] on div "Active [DATE] - [DATE] 33:00 h $4,125 Invoiced [DATE] - [DATE] 56:00 h $7,000 I…" at bounding box center [813, 715] width 1509 height 1095
